Goal: Task Accomplishment & Management: Manage account settings

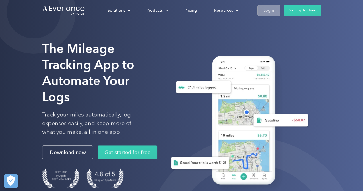
click at [268, 9] on div "Login" at bounding box center [269, 10] width 11 height 7
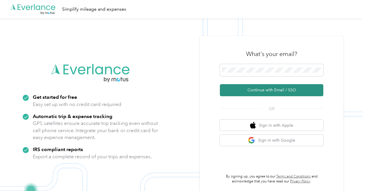
click at [272, 87] on button "Continue with Email / SSO" at bounding box center [271, 90] width 103 height 12
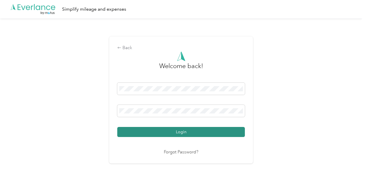
click at [185, 133] on button "Login" at bounding box center [181, 132] width 128 height 10
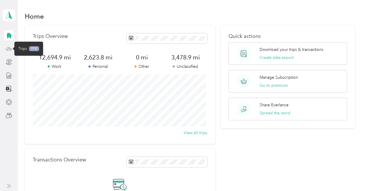
click at [7, 48] on icon at bounding box center [8, 48] width 3 height 0
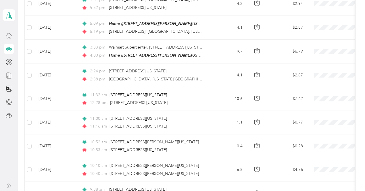
scroll to position [157, 0]
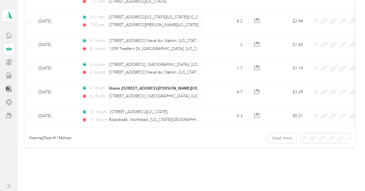
scroll to position [563, 0]
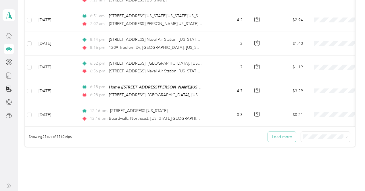
click at [284, 137] on button "Load more" at bounding box center [282, 137] width 28 height 10
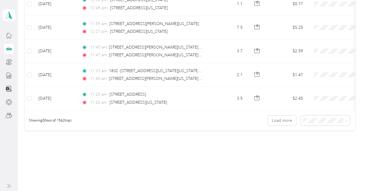
scroll to position [1186, 0]
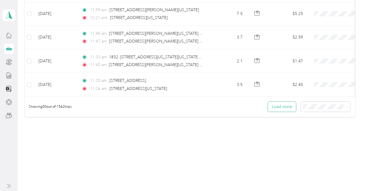
click at [283, 102] on button "Load more" at bounding box center [282, 107] width 28 height 10
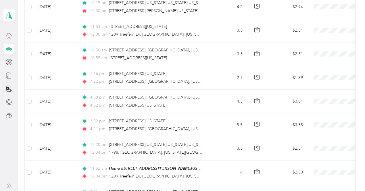
scroll to position [1775, 0]
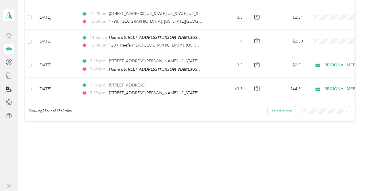
click at [283, 106] on button "Load more" at bounding box center [282, 111] width 28 height 10
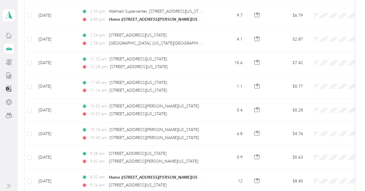
scroll to position [185, 0]
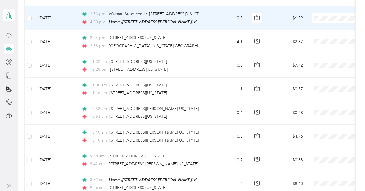
click at [330, 14] on span at bounding box center [347, 18] width 71 height 10
click at [320, 66] on span "Benco Dental" at bounding box center [334, 68] width 53 height 6
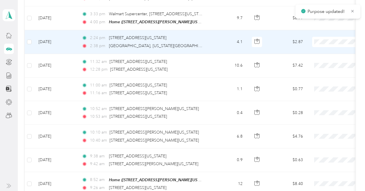
click at [320, 91] on span "Benco Dental" at bounding box center [334, 92] width 53 height 6
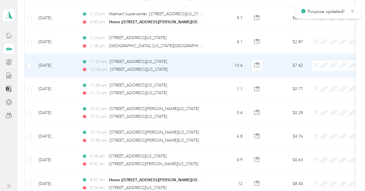
click at [326, 113] on span "Benco Dental" at bounding box center [334, 115] width 53 height 6
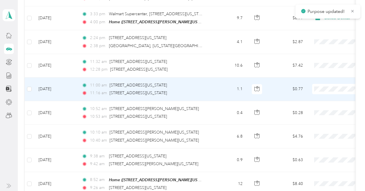
click at [323, 138] on span "Benco Dental" at bounding box center [334, 138] width 53 height 6
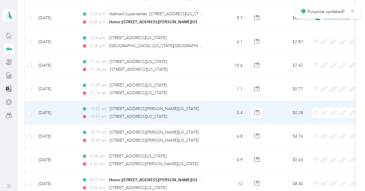
click at [324, 68] on span "Benco Dental" at bounding box center [334, 70] width 53 height 6
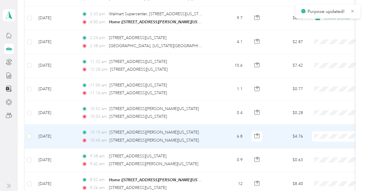
click at [326, 93] on span "Benco Dental" at bounding box center [334, 94] width 53 height 6
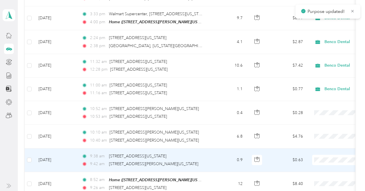
click at [319, 115] on span "Benco Dental" at bounding box center [334, 116] width 53 height 6
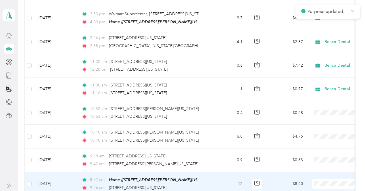
click at [315, 140] on span "Benco Dental" at bounding box center [334, 141] width 53 height 6
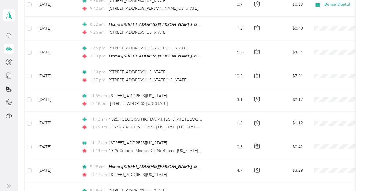
scroll to position [347, 0]
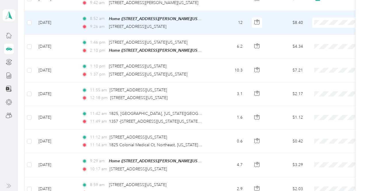
click at [319, 71] on span "Benco Dental" at bounding box center [334, 72] width 53 height 6
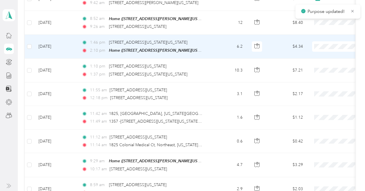
click at [314, 96] on li "Benco Dental" at bounding box center [329, 95] width 71 height 10
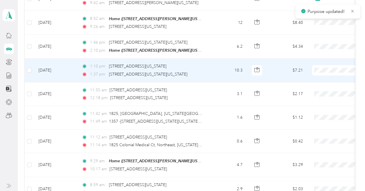
click at [315, 118] on span "Benco Dental" at bounding box center [334, 119] width 53 height 6
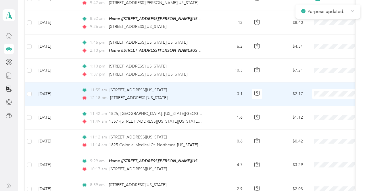
click at [312, 139] on span "Benco Dental" at bounding box center [334, 142] width 53 height 6
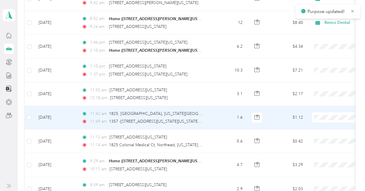
click at [321, 73] on span "Benco Dental" at bounding box center [334, 73] width 53 height 6
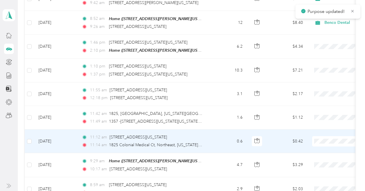
click at [327, 98] on span "Benco Dental" at bounding box center [334, 97] width 53 height 6
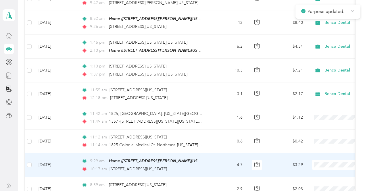
click at [326, 120] on span "Benco Dental" at bounding box center [334, 121] width 53 height 6
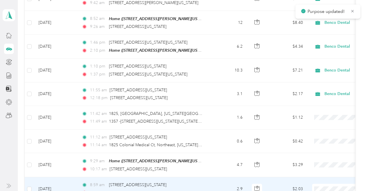
click at [321, 184] on span at bounding box center [347, 189] width 71 height 10
click at [322, 143] on span "Benco Dental" at bounding box center [334, 144] width 53 height 6
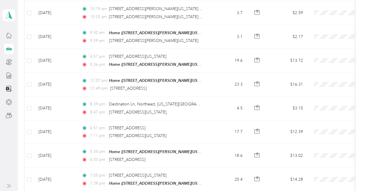
scroll to position [700, 0]
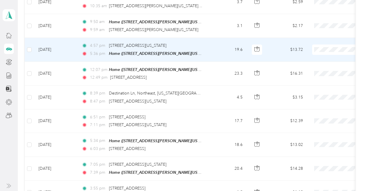
click at [317, 97] on li "Benco Dental" at bounding box center [329, 95] width 71 height 10
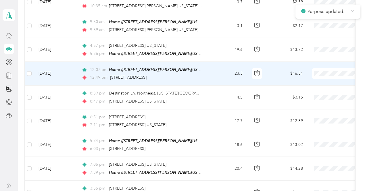
click at [317, 117] on span "Benco Dental" at bounding box center [334, 119] width 53 height 6
click at [318, 118] on span "Benco Dental" at bounding box center [334, 118] width 53 height 6
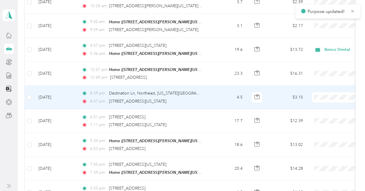
click at [316, 141] on span "Benco Dental" at bounding box center [334, 142] width 53 height 6
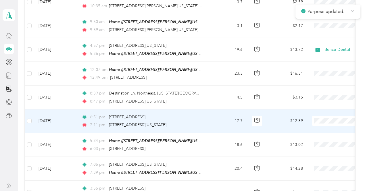
click at [321, 72] on span "Benco Dental" at bounding box center [334, 74] width 53 height 6
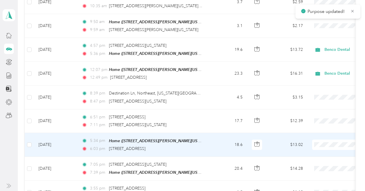
click at [321, 98] on span "Benco Dental" at bounding box center [334, 97] width 53 height 6
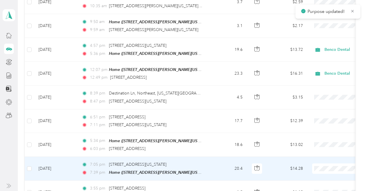
click at [324, 120] on span "Benco Dental" at bounding box center [334, 121] width 53 height 6
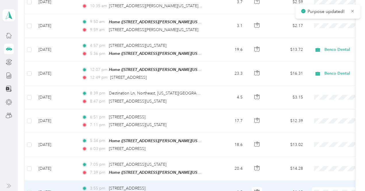
click at [317, 144] on span "Benco Dental" at bounding box center [334, 144] width 53 height 6
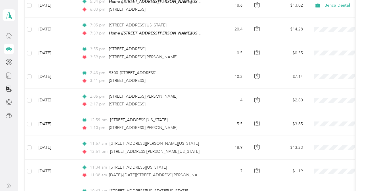
scroll to position [834, 0]
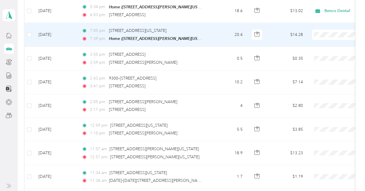
click at [324, 31] on span at bounding box center [347, 35] width 71 height 10
click at [312, 79] on li "Benco Dental" at bounding box center [329, 79] width 71 height 10
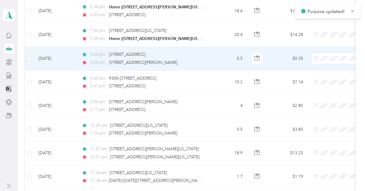
click at [320, 100] on span "Benco Dental" at bounding box center [334, 102] width 53 height 6
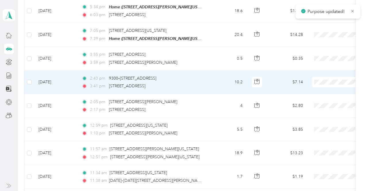
click at [317, 124] on span "Benco Dental" at bounding box center [334, 126] width 53 height 6
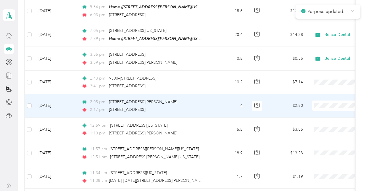
click at [320, 147] on span "Benco Dental" at bounding box center [334, 149] width 53 height 6
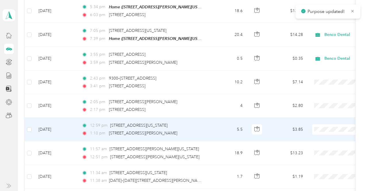
click at [327, 83] on li "Benco Dental" at bounding box center [329, 81] width 71 height 10
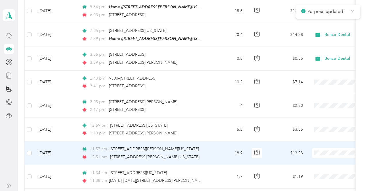
click at [325, 106] on span "Benco Dental" at bounding box center [334, 104] width 53 height 6
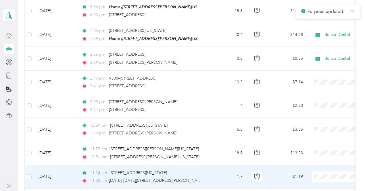
click at [326, 125] on span "Benco Dental" at bounding box center [334, 128] width 53 height 6
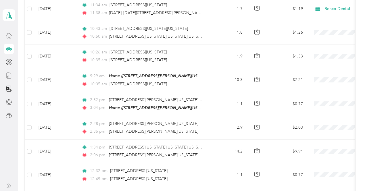
scroll to position [1007, 0]
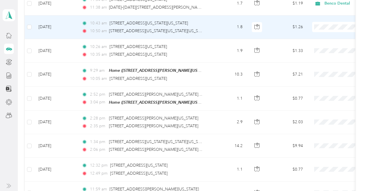
click at [324, 22] on span at bounding box center [347, 27] width 71 height 10
click at [319, 69] on span "Benco Dental" at bounding box center [334, 69] width 53 height 6
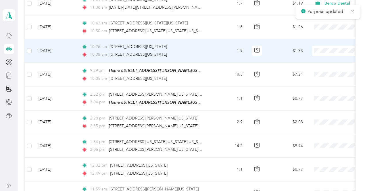
click at [316, 91] on span "Benco Dental" at bounding box center [334, 93] width 53 height 6
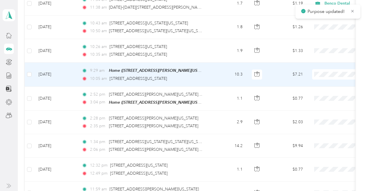
click at [317, 117] on span "Benco Dental" at bounding box center [334, 117] width 53 height 6
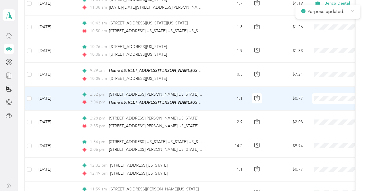
click at [314, 138] on span "Benco Dental" at bounding box center [334, 141] width 53 height 6
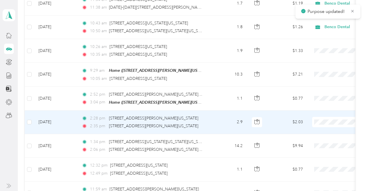
click at [322, 73] on span "Benco Dental" at bounding box center [334, 72] width 53 height 6
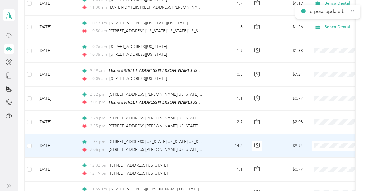
click at [319, 97] on li "Benco Dental" at bounding box center [329, 96] width 71 height 10
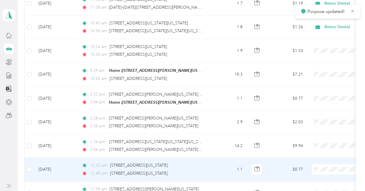
click at [324, 119] on span "Benco Dental" at bounding box center [334, 118] width 53 height 6
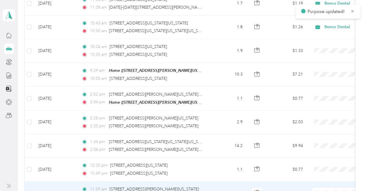
click at [316, 143] on span "Benco Dental" at bounding box center [334, 143] width 53 height 6
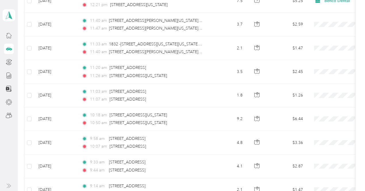
scroll to position [1188, 0]
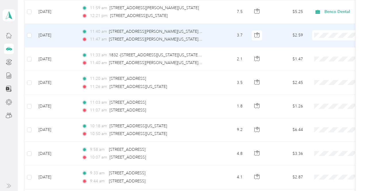
click at [315, 80] on li "Benco Dental" at bounding box center [329, 77] width 71 height 10
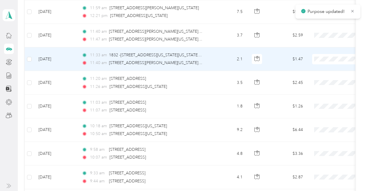
click at [324, 54] on span at bounding box center [347, 59] width 71 height 10
click at [320, 101] on span "Benco Dental" at bounding box center [334, 101] width 53 height 6
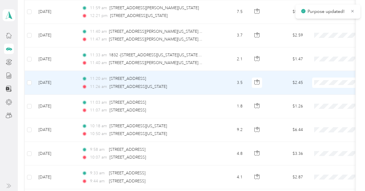
click at [321, 122] on span "Benco Dental" at bounding box center [334, 122] width 53 height 6
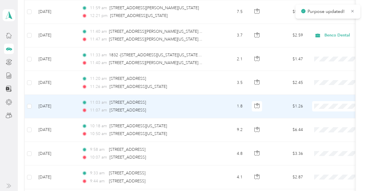
click at [320, 146] on span "Benco Dental" at bounding box center [334, 148] width 53 height 6
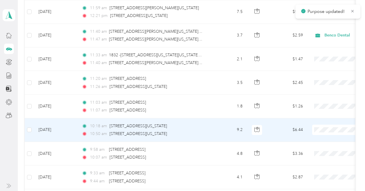
click at [323, 80] on li "Benco Dental" at bounding box center [329, 78] width 71 height 10
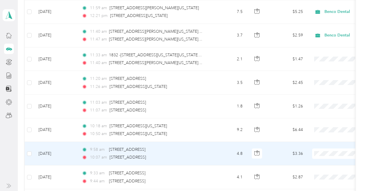
click at [319, 100] on span "Benco Dental" at bounding box center [334, 103] width 53 height 6
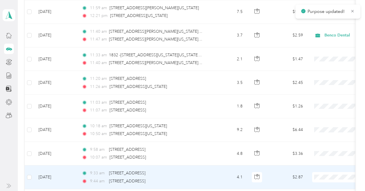
click at [320, 127] on li "Benco Dental" at bounding box center [329, 127] width 71 height 10
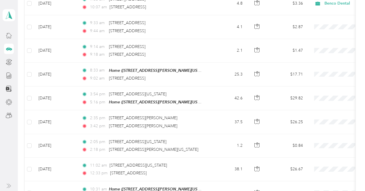
scroll to position [1333, 0]
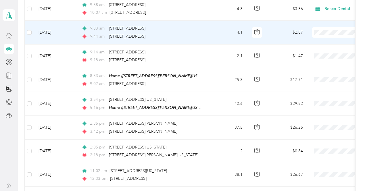
click at [319, 72] on span "Benco Dental" at bounding box center [334, 73] width 53 height 6
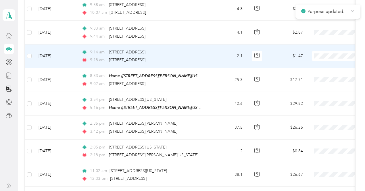
click at [324, 51] on span at bounding box center [347, 56] width 71 height 10
click at [318, 97] on span "Benco Dental" at bounding box center [334, 97] width 53 height 6
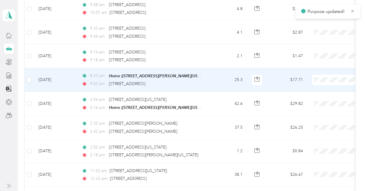
click at [324, 119] on span "Benco Dental" at bounding box center [334, 121] width 53 height 6
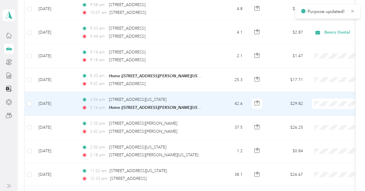
click at [322, 144] on span "Benco Dental" at bounding box center [334, 144] width 53 height 6
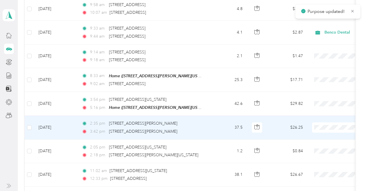
click at [323, 76] on span "Benco Dental" at bounding box center [334, 76] width 53 height 6
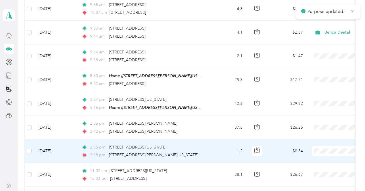
click at [324, 99] on span "Benco Dental" at bounding box center [334, 99] width 53 height 6
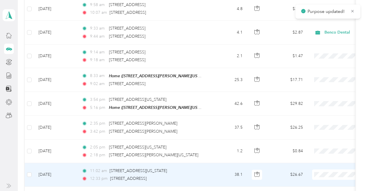
click at [323, 122] on span "Benco Dental" at bounding box center [334, 123] width 53 height 6
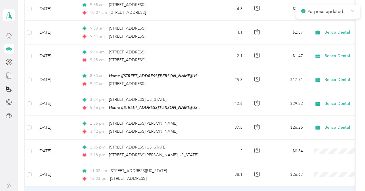
click at [322, 146] on span "Benco Dental" at bounding box center [334, 146] width 53 height 6
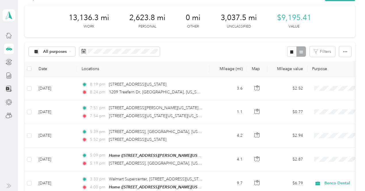
scroll to position [0, 0]
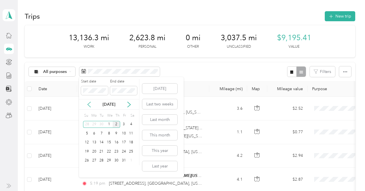
click at [88, 103] on icon at bounding box center [89, 104] width 3 height 5
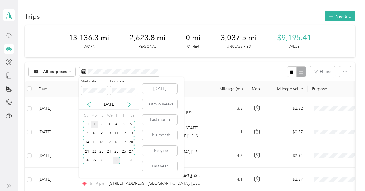
click at [95, 124] on div "1" at bounding box center [94, 124] width 7 height 7
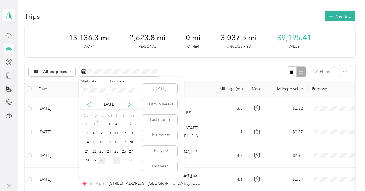
click at [101, 160] on div "30" at bounding box center [101, 160] width 7 height 7
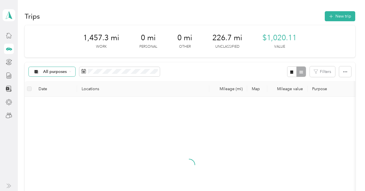
click at [71, 72] on icon at bounding box center [70, 71] width 2 height 2
click at [53, 141] on span "Benco Dental" at bounding box center [63, 142] width 41 height 6
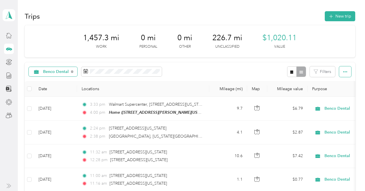
click at [346, 73] on button "button" at bounding box center [345, 71] width 12 height 11
click at [343, 82] on span "Select all" at bounding box center [337, 82] width 16 height 5
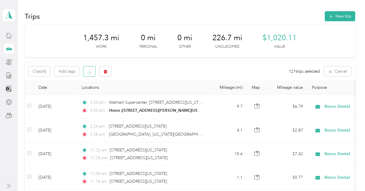
click at [89, 72] on icon "button" at bounding box center [89, 72] width 4 height 4
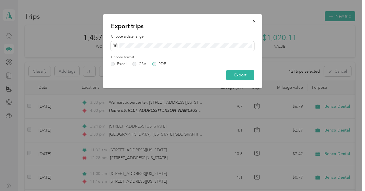
click at [155, 64] on label "PDF" at bounding box center [159, 64] width 14 height 4
click at [243, 74] on button "Export" at bounding box center [240, 75] width 28 height 10
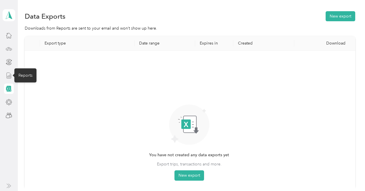
click at [9, 77] on icon at bounding box center [9, 75] width 6 height 6
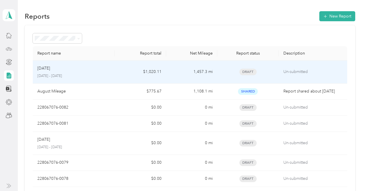
click at [50, 66] on p "[DATE]" at bounding box center [43, 68] width 13 height 6
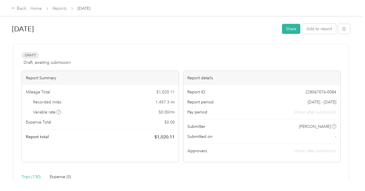
click at [83, 9] on span "[DATE]" at bounding box center [84, 8] width 13 height 6
click at [21, 8] on div "Back" at bounding box center [18, 8] width 15 height 7
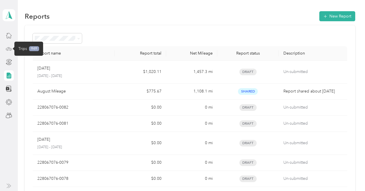
click at [9, 47] on icon at bounding box center [9, 49] width 6 height 6
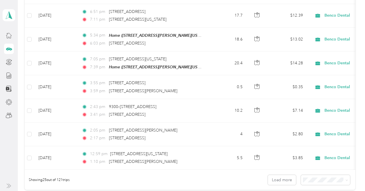
scroll to position [525, 0]
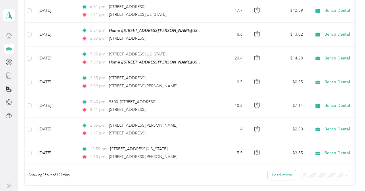
click at [288, 174] on button "Load more" at bounding box center [282, 175] width 28 height 10
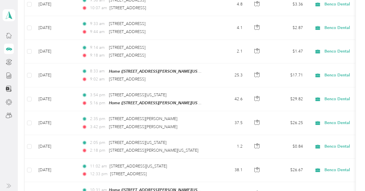
scroll to position [1186, 0]
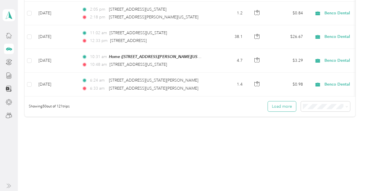
click at [284, 106] on button "Load more" at bounding box center [282, 106] width 28 height 10
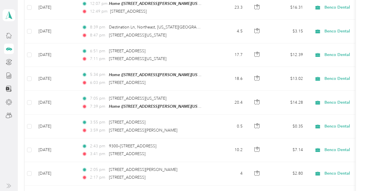
scroll to position [0, 0]
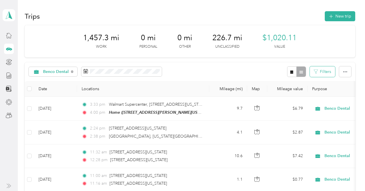
click at [329, 71] on button "Filters" at bounding box center [322, 71] width 25 height 11
click at [341, 72] on button "button" at bounding box center [345, 71] width 12 height 11
click at [337, 91] on span "Export" at bounding box center [335, 92] width 12 height 5
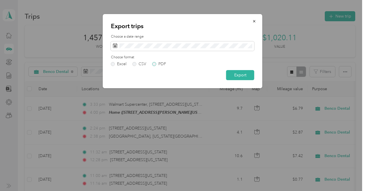
click at [154, 64] on label "PDF" at bounding box center [159, 64] width 14 height 4
click at [238, 74] on button "Export" at bounding box center [240, 75] width 28 height 10
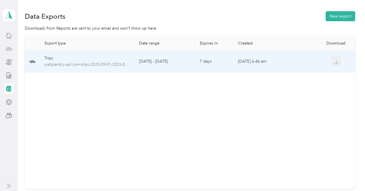
click at [334, 64] on button "button" at bounding box center [336, 61] width 10 height 10
click at [116, 62] on span "pattylandry-aol.com-trips-2025-09-01-2025-09-30.pdf" at bounding box center [87, 64] width 85 height 6
click at [102, 65] on span "pattylandry-aol.com-trips-2025-09-01-2025-09-30.pdf" at bounding box center [87, 64] width 85 height 6
click at [33, 61] on icon at bounding box center [33, 61] width 6 height 3
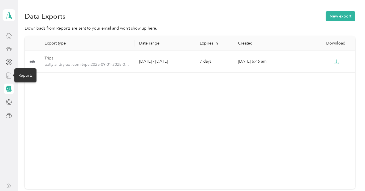
click at [7, 76] on icon at bounding box center [9, 75] width 6 height 6
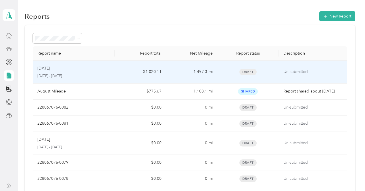
click at [248, 71] on span "Draft" at bounding box center [247, 72] width 17 height 7
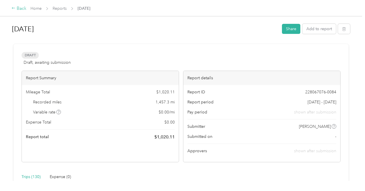
click at [19, 8] on div "Back" at bounding box center [18, 8] width 15 height 7
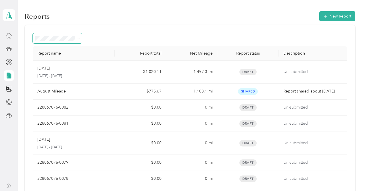
click at [79, 38] on icon at bounding box center [78, 38] width 3 height 3
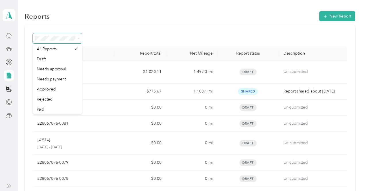
click at [79, 39] on icon at bounding box center [78, 38] width 3 height 3
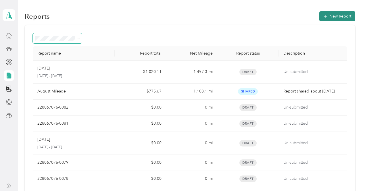
click at [343, 16] on button "New Report" at bounding box center [337, 16] width 36 height 10
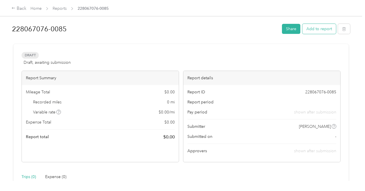
click at [315, 32] on button "Add to report" at bounding box center [319, 29] width 34 height 10
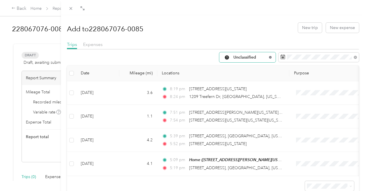
click at [269, 56] on icon at bounding box center [270, 57] width 2 height 2
click at [243, 127] on span "Benco Dental" at bounding box center [249, 128] width 41 height 6
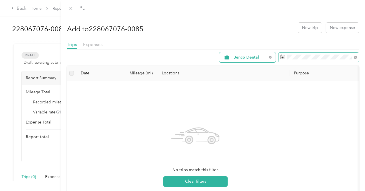
click at [336, 60] on span at bounding box center [318, 58] width 80 height 10
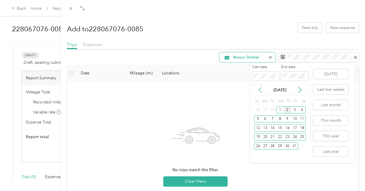
click at [259, 90] on icon at bounding box center [260, 90] width 3 height 5
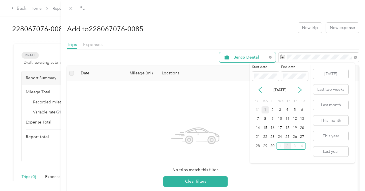
click at [266, 108] on div "1" at bounding box center [264, 109] width 7 height 7
click at [274, 147] on div "30" at bounding box center [272, 146] width 7 height 7
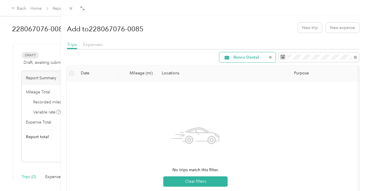
click at [76, 74] on th at bounding box center [71, 74] width 9 height 16
click at [157, 72] on th "Mileage (mi)" at bounding box center [138, 74] width 38 height 16
click at [228, 183] on button "Clear filters" at bounding box center [195, 181] width 64 height 10
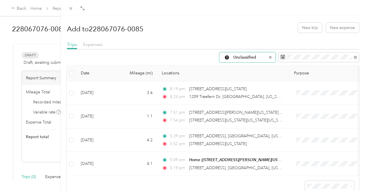
click at [260, 56] on span "Unclassified" at bounding box center [250, 57] width 34 height 4
click at [240, 126] on span "Benco Dental" at bounding box center [249, 127] width 41 height 6
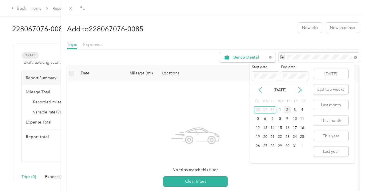
click at [259, 90] on icon at bounding box center [260, 90] width 3 height 5
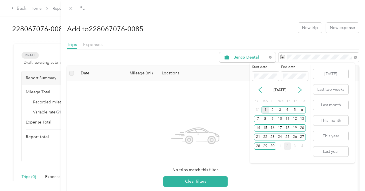
click at [265, 108] on div "1" at bounding box center [264, 109] width 7 height 7
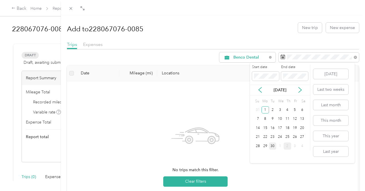
click at [275, 144] on div "30" at bounding box center [272, 146] width 7 height 7
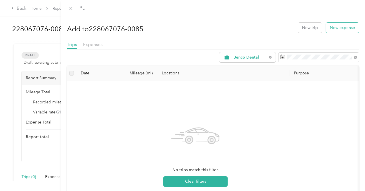
click at [332, 31] on button "New expense" at bounding box center [342, 28] width 33 height 10
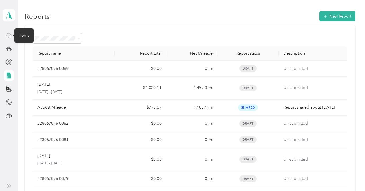
click at [10, 36] on icon at bounding box center [9, 35] width 6 height 6
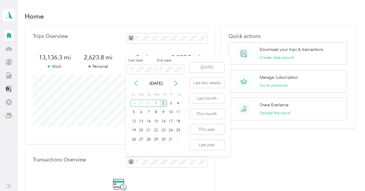
click at [137, 81] on icon at bounding box center [136, 83] width 6 height 6
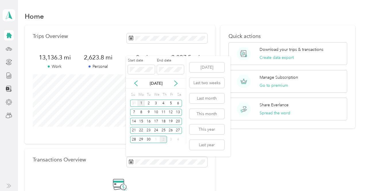
click at [140, 102] on div "1" at bounding box center [140, 103] width 7 height 7
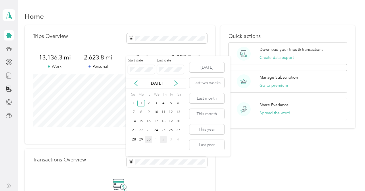
click at [150, 141] on div "30" at bounding box center [148, 139] width 7 height 7
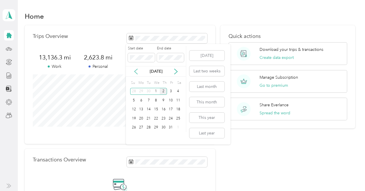
click at [135, 71] on icon at bounding box center [135, 71] width 3 height 5
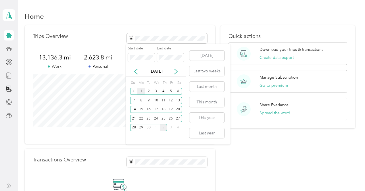
click at [140, 91] on div "1" at bounding box center [140, 91] width 7 height 7
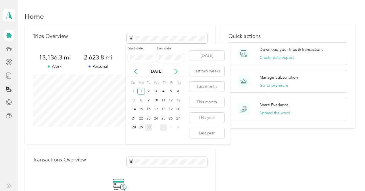
click at [149, 128] on div "30" at bounding box center [148, 127] width 7 height 7
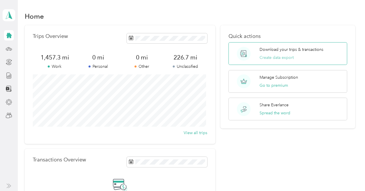
click at [276, 59] on button "Create data export" at bounding box center [276, 58] width 34 height 6
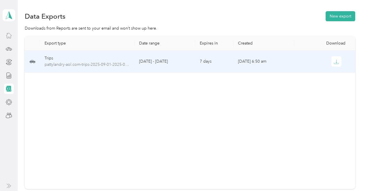
click at [166, 62] on td "[DATE] - [DATE]" at bounding box center [164, 62] width 61 height 22
click at [106, 65] on span "pattylandry-aol.com-trips-2025-09-01-2025-09-30.pdf" at bounding box center [87, 64] width 85 height 6
click at [63, 61] on span "pattylandry-aol.com-trips-2025-09-01-2025-09-30.pdf" at bounding box center [87, 64] width 85 height 6
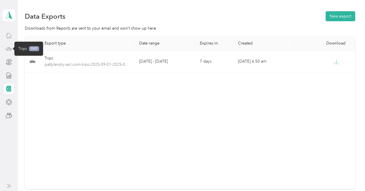
click at [7, 49] on icon at bounding box center [9, 49] width 6 height 6
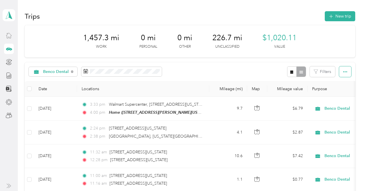
click at [346, 72] on button "button" at bounding box center [345, 71] width 12 height 11
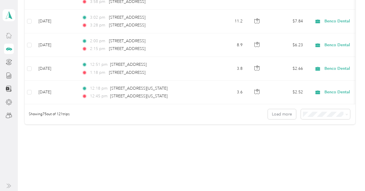
scroll to position [1775, 0]
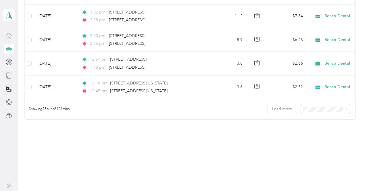
click at [345, 108] on icon at bounding box center [346, 109] width 3 height 3
click at [320, 132] on span "100 per load" at bounding box center [315, 132] width 24 height 5
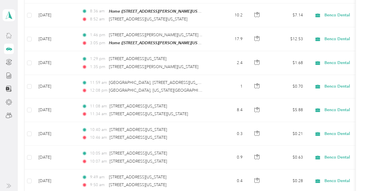
scroll to position [2363, 0]
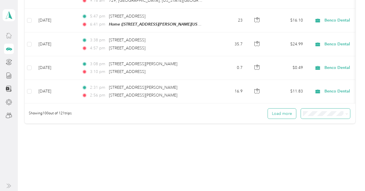
click at [282, 109] on button "Load more" at bounding box center [282, 114] width 28 height 10
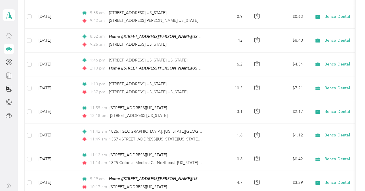
scroll to position [0, 0]
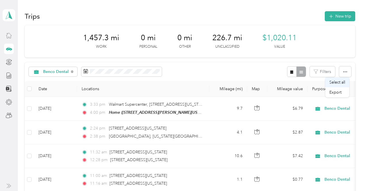
click at [342, 81] on span "Select all" at bounding box center [337, 82] width 16 height 5
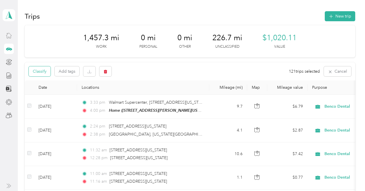
click at [41, 74] on button "Classify" at bounding box center [40, 71] width 22 height 10
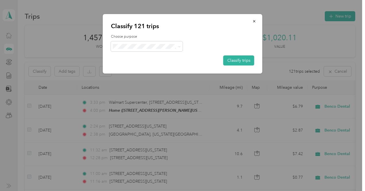
click at [138, 95] on span "Benco Dental" at bounding box center [151, 94] width 53 height 6
click at [233, 59] on button "Classify trips" at bounding box center [238, 60] width 31 height 10
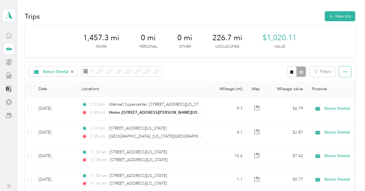
click at [344, 71] on icon "button" at bounding box center [345, 72] width 4 height 4
click at [337, 82] on span "Select all" at bounding box center [337, 82] width 16 height 5
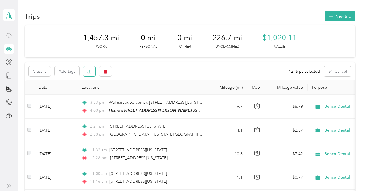
click at [92, 73] on button "button" at bounding box center [89, 71] width 12 height 10
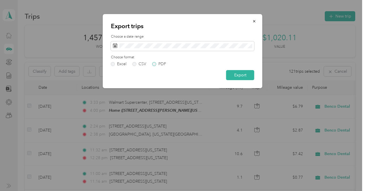
click at [154, 64] on label "PDF" at bounding box center [159, 64] width 14 height 4
click at [237, 75] on button "Export" at bounding box center [240, 75] width 28 height 10
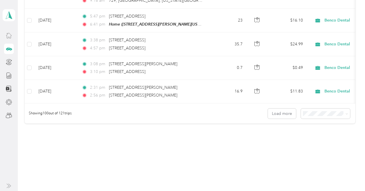
scroll to position [2307, 0]
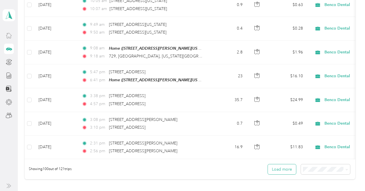
click at [283, 164] on button "Load more" at bounding box center [282, 169] width 28 height 10
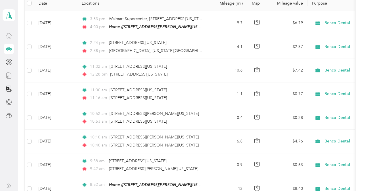
scroll to position [0, 0]
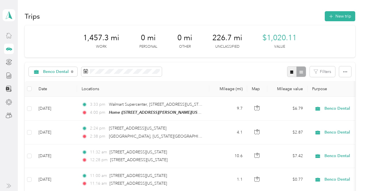
click at [291, 73] on icon "button" at bounding box center [291, 71] width 3 height 3
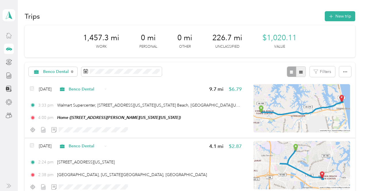
click at [299, 72] on icon "button" at bounding box center [301, 72] width 4 height 4
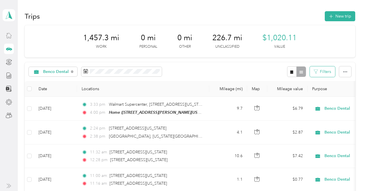
click at [319, 72] on button "Filters" at bounding box center [322, 71] width 25 height 11
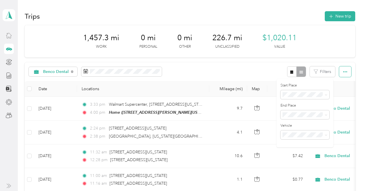
click at [343, 70] on icon "button" at bounding box center [345, 72] width 4 height 4
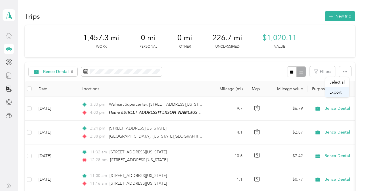
click at [336, 94] on span "Export" at bounding box center [335, 92] width 12 height 5
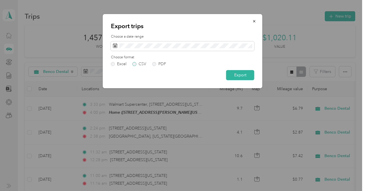
click at [134, 64] on label "CSV" at bounding box center [139, 64] width 14 height 4
click at [237, 75] on button "Export" at bounding box center [240, 75] width 28 height 10
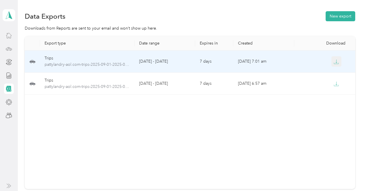
click at [335, 60] on icon "button" at bounding box center [336, 61] width 5 height 5
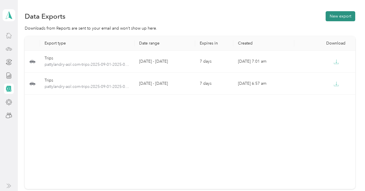
click at [332, 15] on button "New export" at bounding box center [341, 16] width 30 height 10
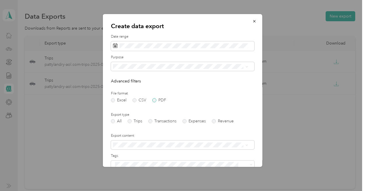
click at [153, 101] on label "PDF" at bounding box center [159, 100] width 14 height 4
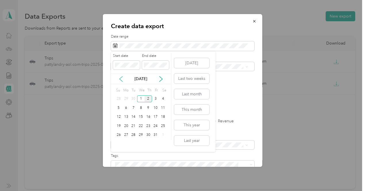
click at [120, 80] on icon at bounding box center [121, 79] width 6 height 6
click at [125, 98] on div "1" at bounding box center [125, 98] width 7 height 7
click at [134, 134] on div "30" at bounding box center [133, 135] width 7 height 7
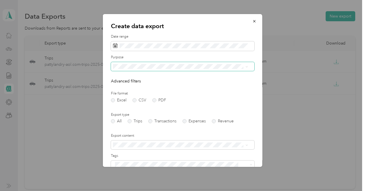
click at [247, 66] on icon at bounding box center [246, 67] width 3 height 3
click at [169, 127] on li "Benco Dental" at bounding box center [180, 126] width 139 height 10
click at [288, 103] on div "Create data export Date range Purpose Advanced filters File format Excel CSV PD…" at bounding box center [261, 91] width 159 height 155
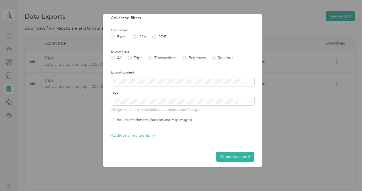
scroll to position [66, 0]
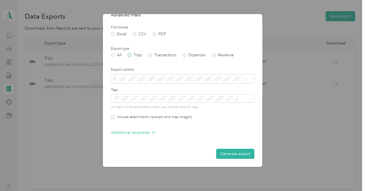
click at [129, 55] on label "Trips" at bounding box center [135, 55] width 15 height 4
click at [247, 79] on icon at bounding box center [246, 79] width 3 height 3
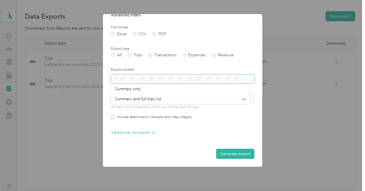
click at [247, 79] on icon at bounding box center [246, 79] width 3 height 3
click at [212, 89] on li "Summary only" at bounding box center [180, 86] width 139 height 10
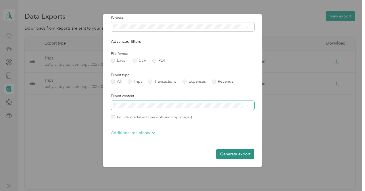
click at [234, 154] on button "Generate export" at bounding box center [235, 154] width 38 height 10
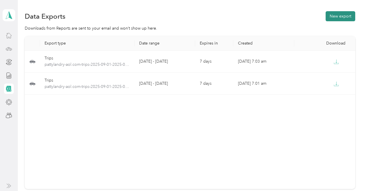
click at [340, 15] on button "New export" at bounding box center [341, 16] width 30 height 10
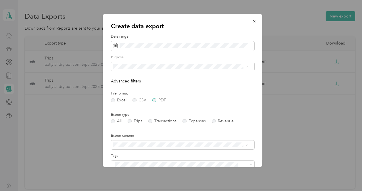
click at [153, 101] on label "PDF" at bounding box center [159, 100] width 14 height 4
click at [130, 122] on label "Trips" at bounding box center [135, 121] width 15 height 4
click at [246, 68] on icon at bounding box center [246, 67] width 3 height 3
click at [149, 123] on li "Benco Dental" at bounding box center [180, 127] width 139 height 10
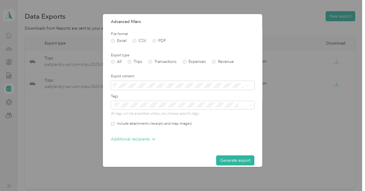
scroll to position [66, 0]
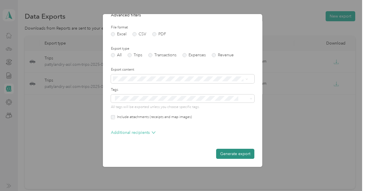
click at [230, 152] on button "Generate export" at bounding box center [235, 154] width 38 height 10
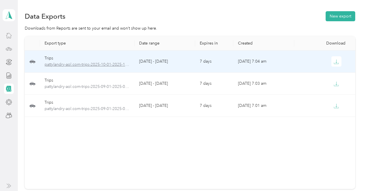
click at [100, 64] on span "pattylandry-aol.com-trips-2025-10-01-2025-10-02.pdf" at bounding box center [87, 64] width 85 height 6
click at [334, 62] on icon "button" at bounding box center [336, 61] width 5 height 5
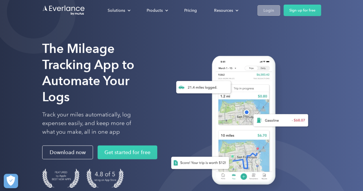
click at [268, 11] on div "Login" at bounding box center [269, 10] width 11 height 7
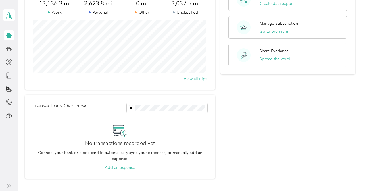
scroll to position [68, 0]
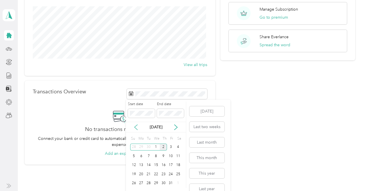
click at [136, 125] on icon at bounding box center [136, 127] width 6 height 6
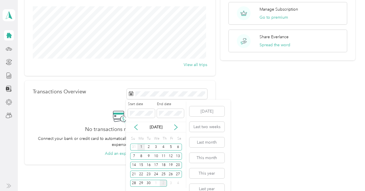
click at [140, 146] on div "1" at bounding box center [140, 147] width 7 height 7
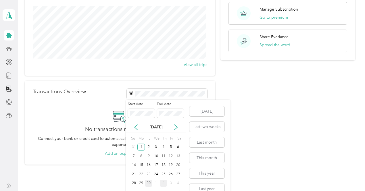
click at [150, 182] on div "30" at bounding box center [148, 183] width 7 height 7
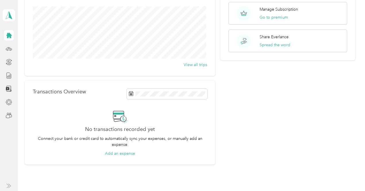
click at [303, 86] on div "Quick actions Download your trips & transactions Create data export Manage Subs…" at bounding box center [287, 61] width 135 height 208
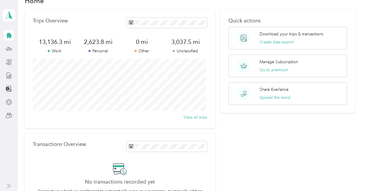
scroll to position [0, 0]
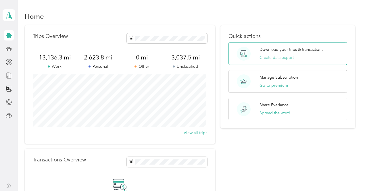
click at [272, 58] on button "Create data export" at bounding box center [276, 58] width 34 height 6
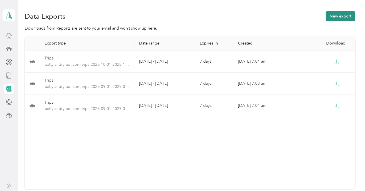
click at [338, 12] on button "New export" at bounding box center [341, 16] width 30 height 10
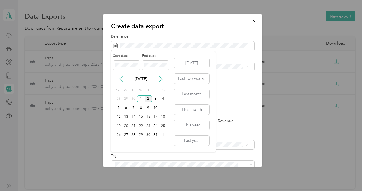
click at [122, 80] on icon at bounding box center [121, 79] width 6 height 6
click at [125, 96] on div "1" at bounding box center [125, 98] width 7 height 7
click at [133, 134] on div "30" at bounding box center [133, 135] width 7 height 7
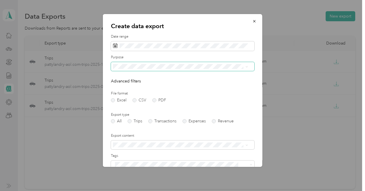
click at [246, 64] on span at bounding box center [182, 66] width 143 height 9
click at [247, 66] on icon at bounding box center [246, 67] width 3 height 3
click at [136, 126] on span "Benco Dental" at bounding box center [127, 126] width 25 height 5
click at [155, 98] on label "PDF" at bounding box center [159, 100] width 14 height 4
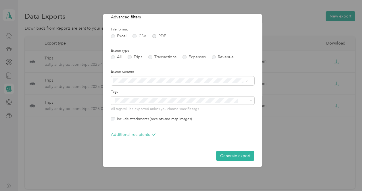
scroll to position [64, 0]
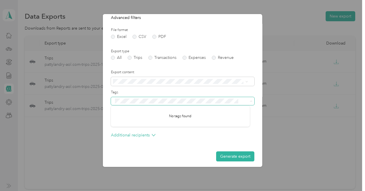
click at [250, 102] on icon at bounding box center [251, 101] width 3 height 3
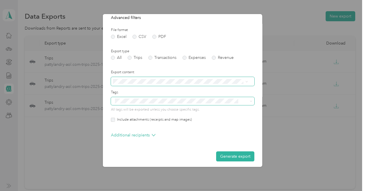
click at [247, 81] on icon at bounding box center [246, 81] width 3 height 3
click at [231, 91] on div "Summary only" at bounding box center [180, 91] width 131 height 6
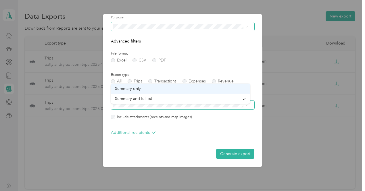
scroll to position [40, 0]
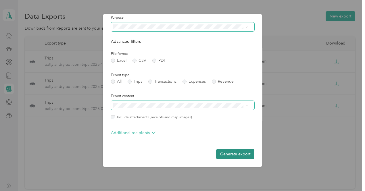
click at [229, 150] on button "Generate export" at bounding box center [235, 154] width 38 height 10
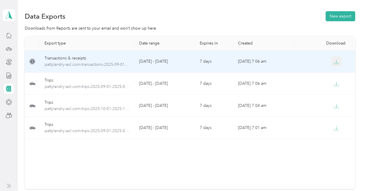
click at [334, 61] on icon "button" at bounding box center [336, 61] width 5 height 5
drag, startPoint x: 76, startPoint y: 63, endPoint x: 31, endPoint y: 62, distance: 44.5
drag, startPoint x: 31, startPoint y: 62, endPoint x: 208, endPoint y: 14, distance: 182.8
click at [208, 14] on div "Data Exports New export" at bounding box center [190, 16] width 330 height 12
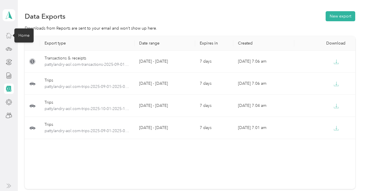
click at [10, 35] on icon at bounding box center [9, 35] width 6 height 6
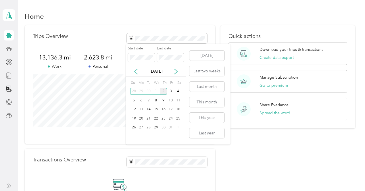
click at [134, 70] on icon at bounding box center [136, 72] width 6 height 6
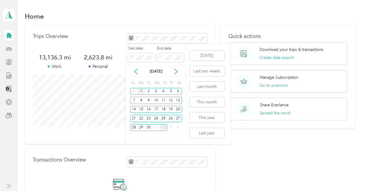
click at [141, 93] on div "1" at bounding box center [140, 91] width 7 height 7
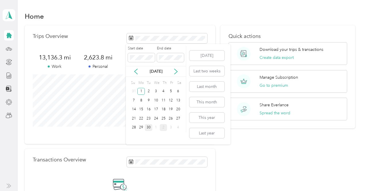
click at [149, 126] on div "30" at bounding box center [148, 127] width 7 height 7
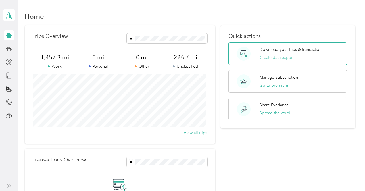
click at [276, 56] on button "Create data export" at bounding box center [276, 58] width 34 height 6
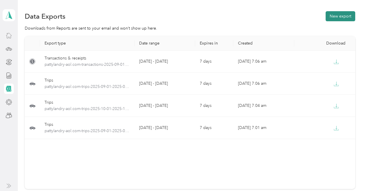
click at [339, 14] on button "New export" at bounding box center [341, 16] width 30 height 10
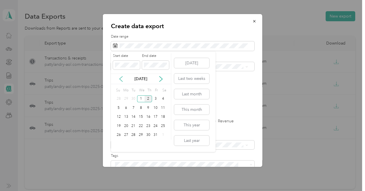
click at [120, 76] on icon at bounding box center [121, 79] width 6 height 6
click at [126, 95] on div "1" at bounding box center [125, 98] width 7 height 7
click at [134, 134] on div "30" at bounding box center [133, 135] width 7 height 7
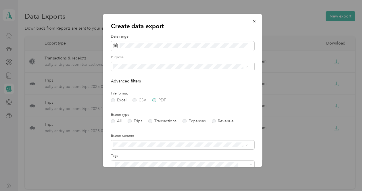
click at [153, 102] on label "PDF" at bounding box center [159, 100] width 14 height 4
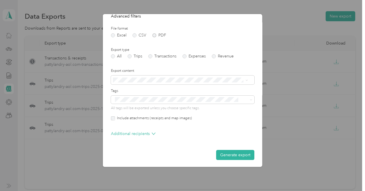
scroll to position [66, 0]
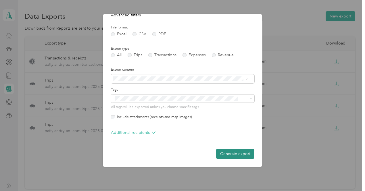
click at [226, 156] on button "Generate export" at bounding box center [235, 154] width 38 height 10
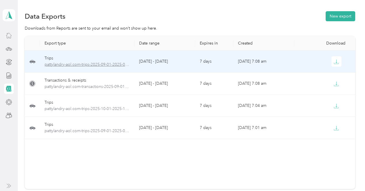
click at [93, 64] on span "pattylandry-aol.com-trips-2025-09-01-2025-09-30.pdf" at bounding box center [87, 64] width 85 height 6
click at [95, 66] on span "pattylandry-aol.com-trips-2025-09-01-2025-09-30.pdf" at bounding box center [87, 64] width 85 height 6
click at [334, 61] on icon "button" at bounding box center [336, 61] width 5 height 5
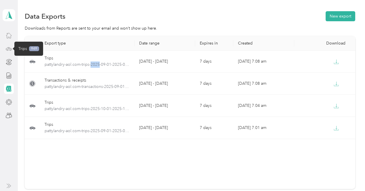
click at [8, 51] on icon at bounding box center [9, 49] width 6 height 6
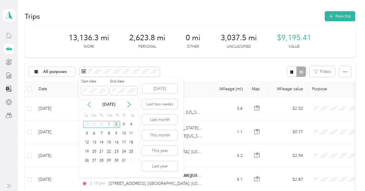
click at [89, 103] on icon at bounding box center [89, 105] width 6 height 6
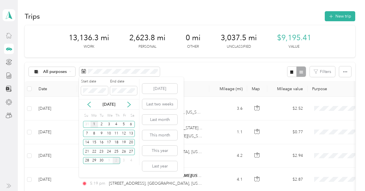
click at [94, 124] on div "1" at bounding box center [94, 124] width 7 height 7
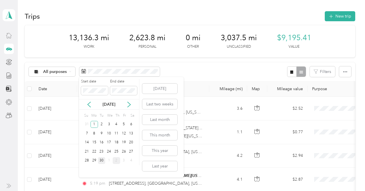
click at [102, 160] on div "30" at bounding box center [101, 160] width 7 height 7
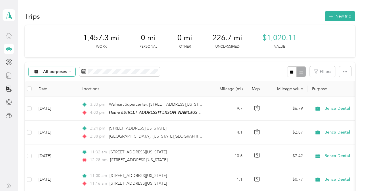
click at [70, 72] on icon at bounding box center [70, 71] width 2 height 2
click at [56, 141] on span "Benco Dental" at bounding box center [63, 140] width 41 height 6
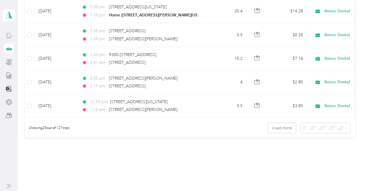
scroll to position [598, 0]
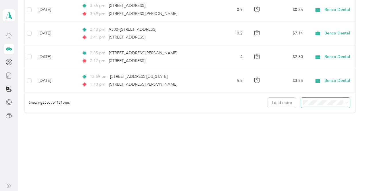
click at [345, 103] on icon at bounding box center [346, 103] width 3 height 3
click at [317, 132] on span "100 per load" at bounding box center [315, 132] width 24 height 5
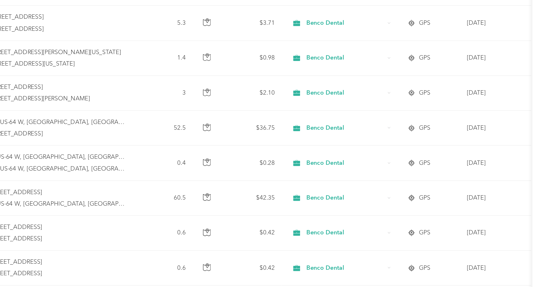
scroll to position [1507, 0]
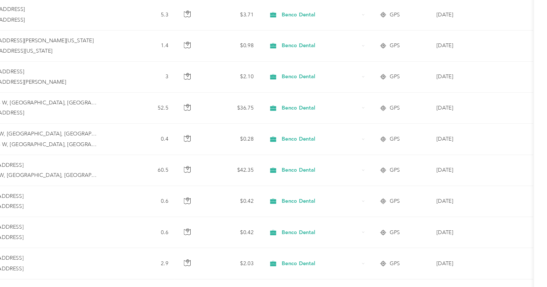
drag, startPoint x: 367, startPoint y: 26, endPoint x: 426, endPoint y: 144, distance: 132.4
click at [365, 144] on td "Benco Dental" at bounding box center [373, 143] width 86 height 24
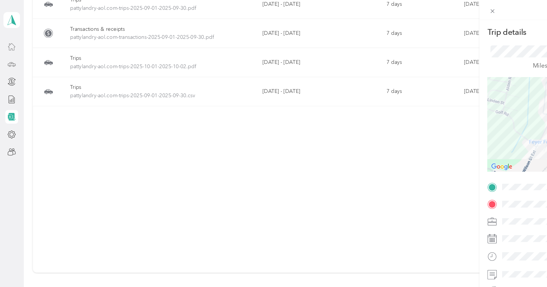
scroll to position [58, 0]
click at [365, 10] on icon at bounding box center [374, 8] width 5 height 5
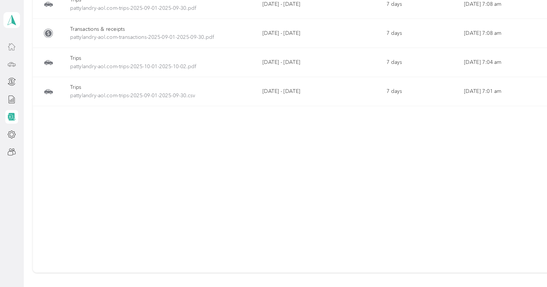
click at [10, 39] on div at bounding box center [9, 35] width 10 height 10
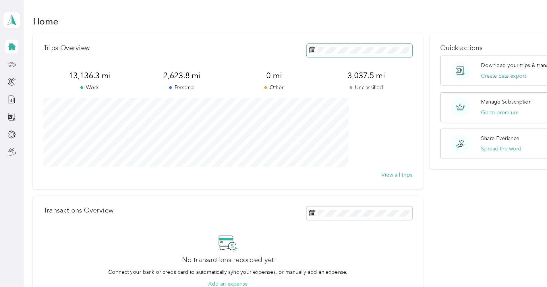
click at [290, 34] on span at bounding box center [273, 38] width 80 height 10
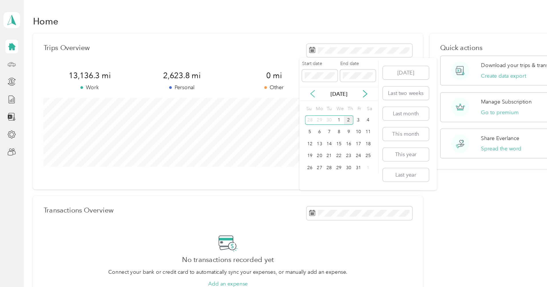
click at [236, 68] on icon at bounding box center [238, 71] width 6 height 6
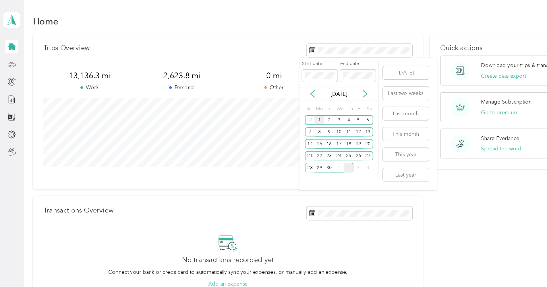
click at [242, 93] on div "1" at bounding box center [242, 91] width 7 height 7
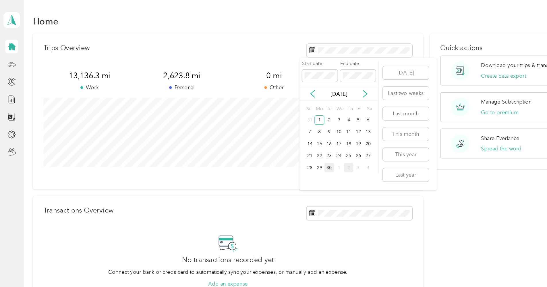
click at [252, 130] on div "30" at bounding box center [250, 127] width 7 height 7
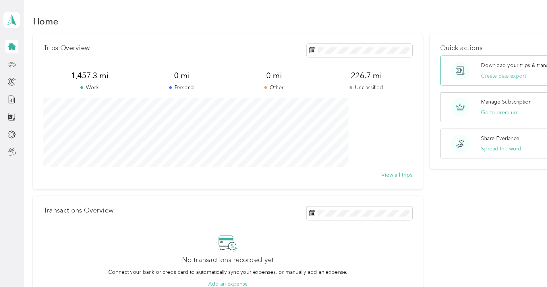
click at [365, 59] on button "Create data export" at bounding box center [383, 58] width 34 height 6
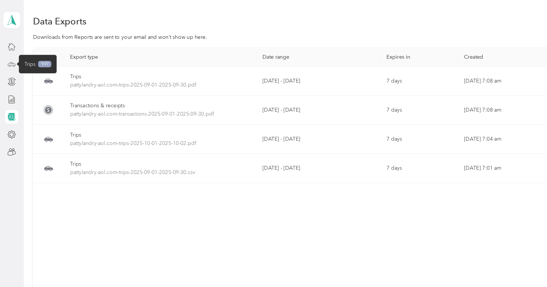
click at [7, 50] on icon at bounding box center [9, 49] width 6 height 6
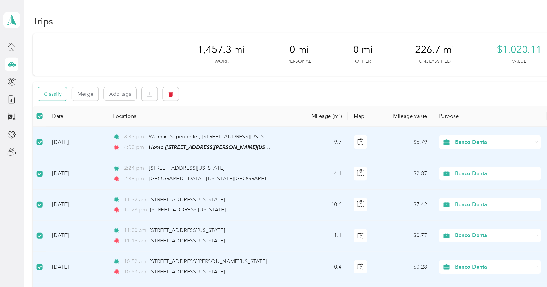
click at [51, 72] on button "Classify" at bounding box center [40, 71] width 22 height 10
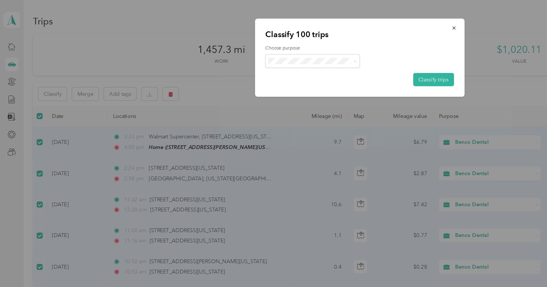
click at [224, 95] on span "Benco Dental" at bounding box center [242, 97] width 53 height 6
click at [336, 61] on button "Classify trips" at bounding box center [329, 60] width 31 height 10
click at [346, 21] on icon "button" at bounding box center [345, 21] width 4 height 4
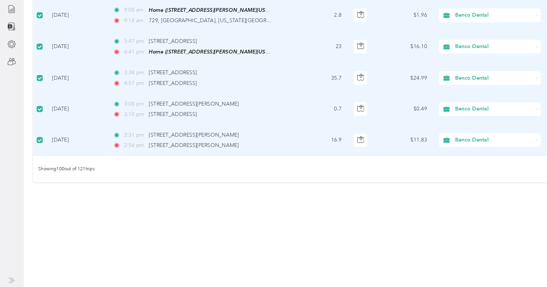
scroll to position [2262, 0]
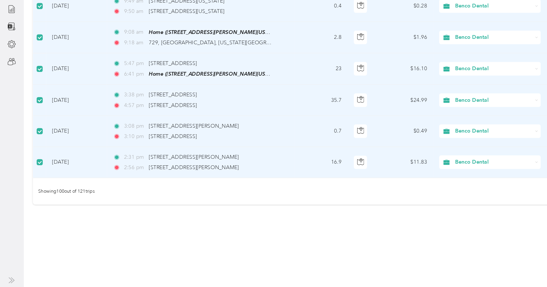
click at [365, 191] on button "Load more" at bounding box center [463, 214] width 28 height 10
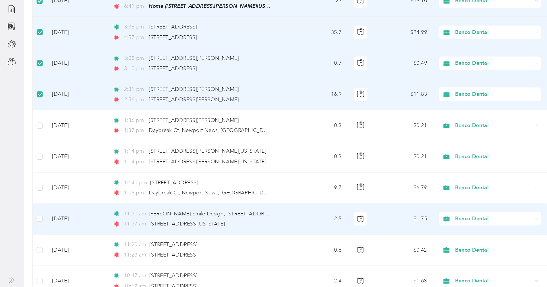
scroll to position [2331, 0]
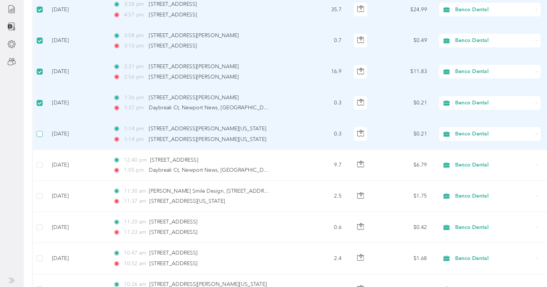
click at [32, 167] on label at bounding box center [30, 170] width 5 height 6
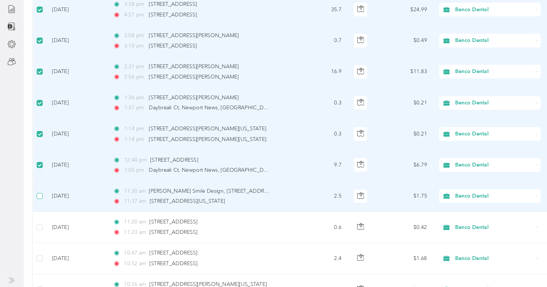
click at [32, 191] on label at bounding box center [30, 217] width 5 height 6
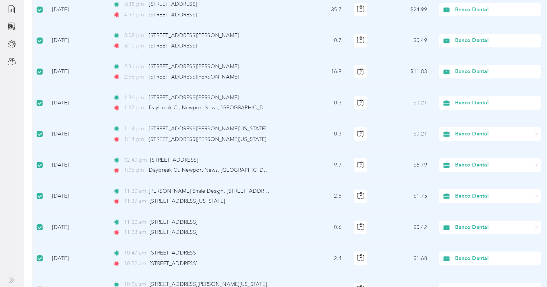
click at [35, 191] on td at bounding box center [30, 289] width 10 height 24
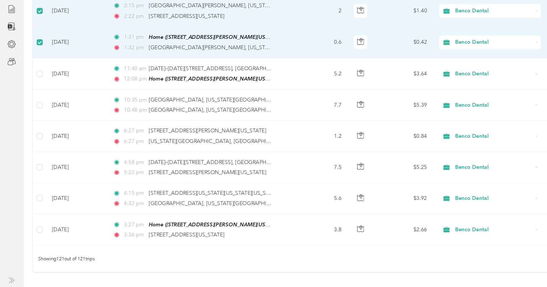
scroll to position [2727, 0]
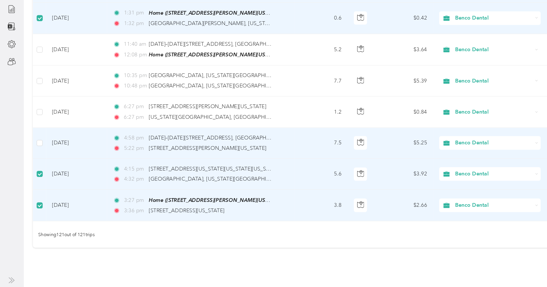
click at [35, 166] on td at bounding box center [30, 178] width 10 height 24
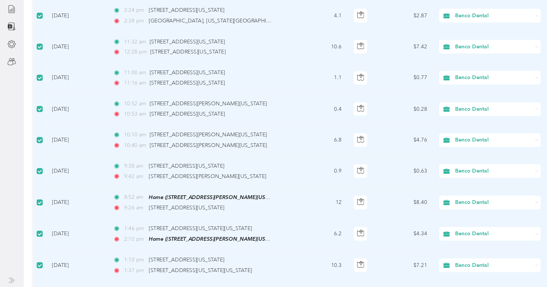
scroll to position [0, 0]
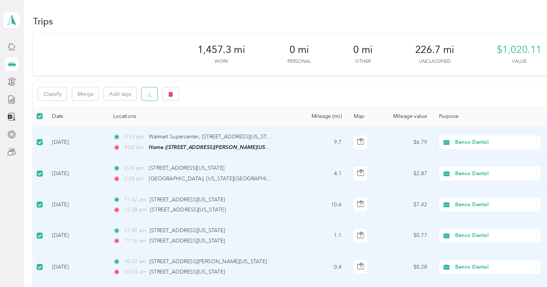
click at [120, 75] on button "button" at bounding box center [114, 71] width 12 height 10
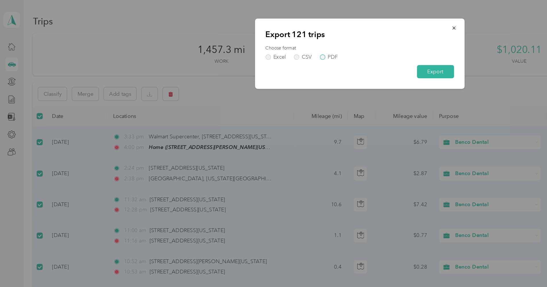
click at [246, 43] on label "PDF" at bounding box center [250, 43] width 14 height 4
click at [344, 54] on button "Export" at bounding box center [331, 54] width 28 height 10
